Goal: Transaction & Acquisition: Subscribe to service/newsletter

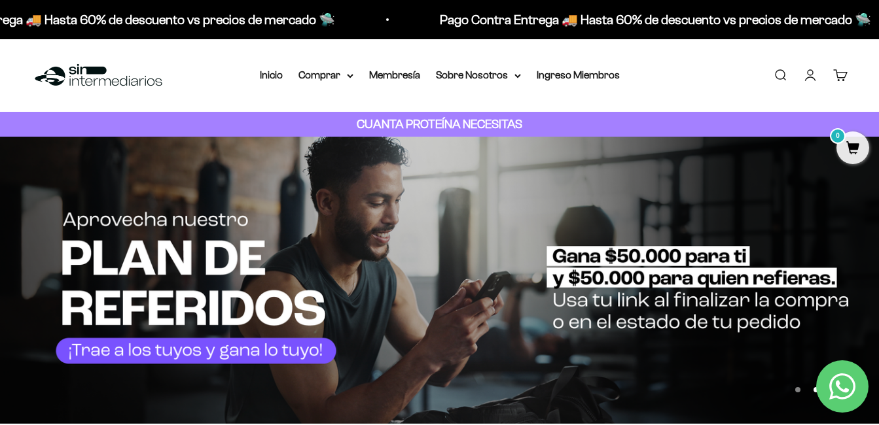
click at [354, 75] on nav "Inicio Comprar Proteínas Ver Todos Whey Iso Vegan" at bounding box center [440, 75] width 360 height 17
click at [352, 75] on icon at bounding box center [350, 76] width 5 height 3
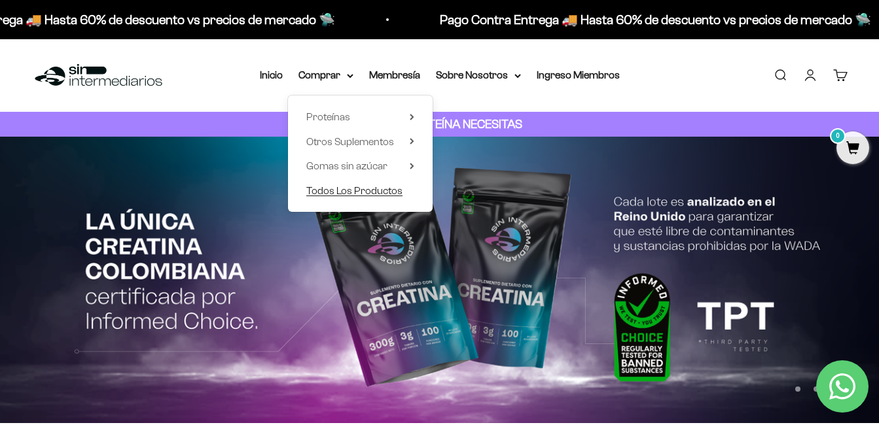
click at [359, 192] on span "Todos Los Productos" at bounding box center [354, 190] width 96 height 11
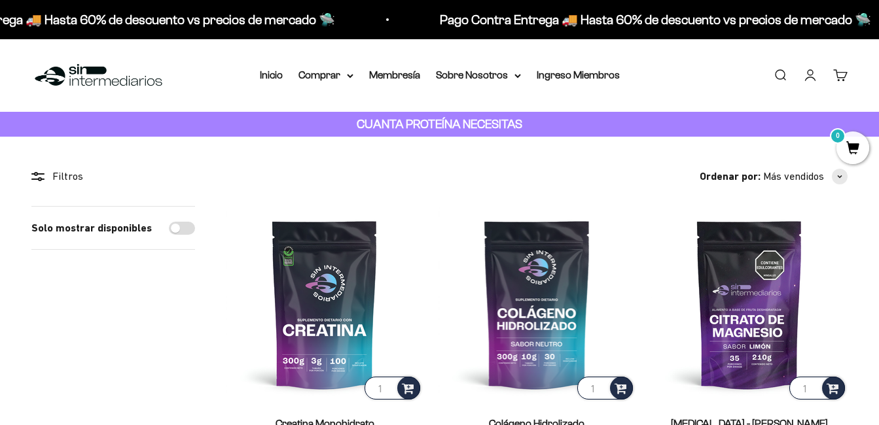
click at [811, 77] on link "Iniciar sesión" at bounding box center [810, 75] width 14 height 14
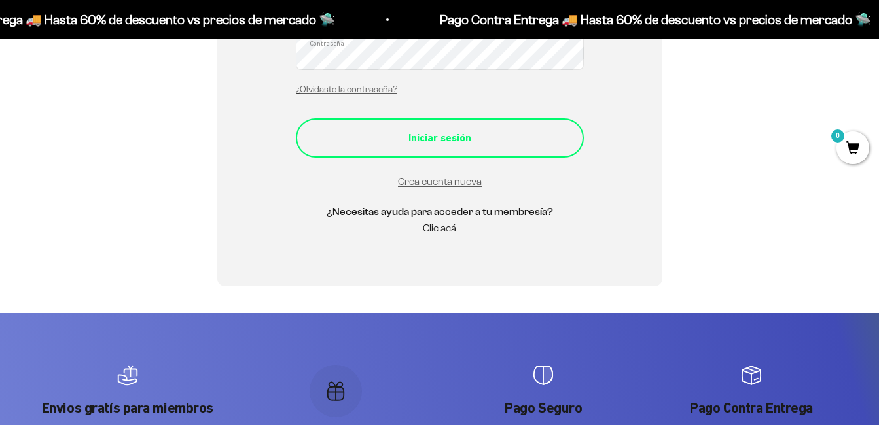
scroll to position [353, 0]
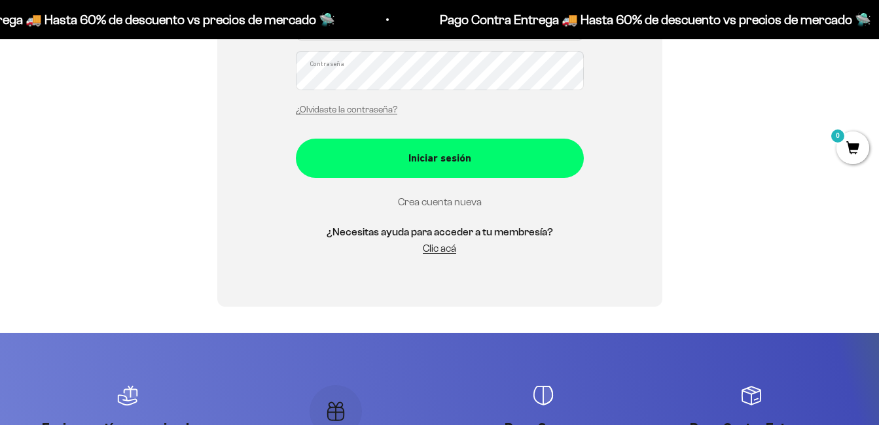
click at [425, 203] on link "Crea cuenta nueva" at bounding box center [440, 201] width 84 height 11
click at [422, 206] on link "Crea cuenta nueva" at bounding box center [440, 201] width 84 height 11
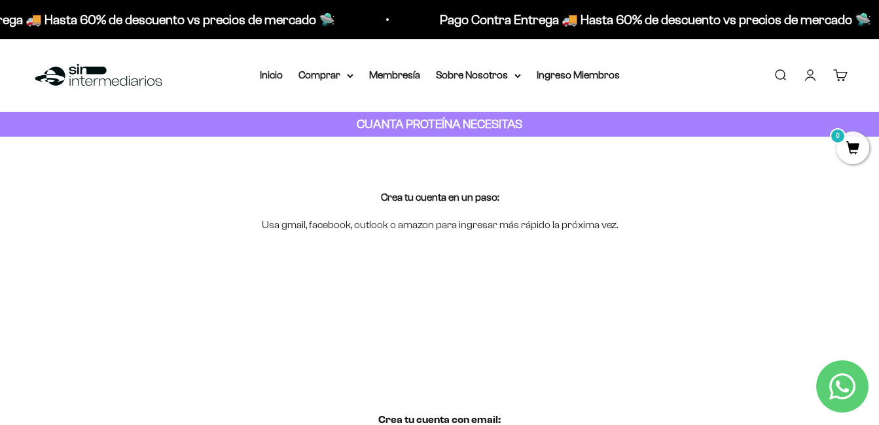
click at [706, 171] on div "Crea tu cuenta en un paso: Usa gmail, facebook, outlook o amazon para ingresar …" at bounding box center [439, 211] width 879 height 149
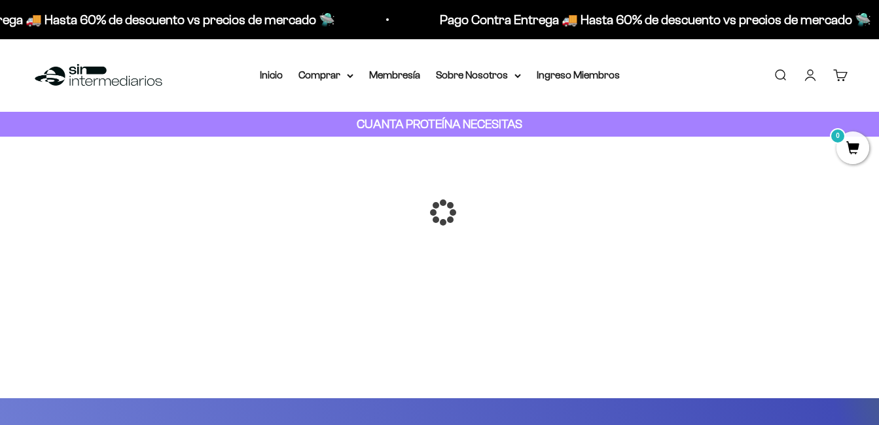
click at [440, 213] on div at bounding box center [440, 213] width 0 height 0
